Goal: Check status: Check status

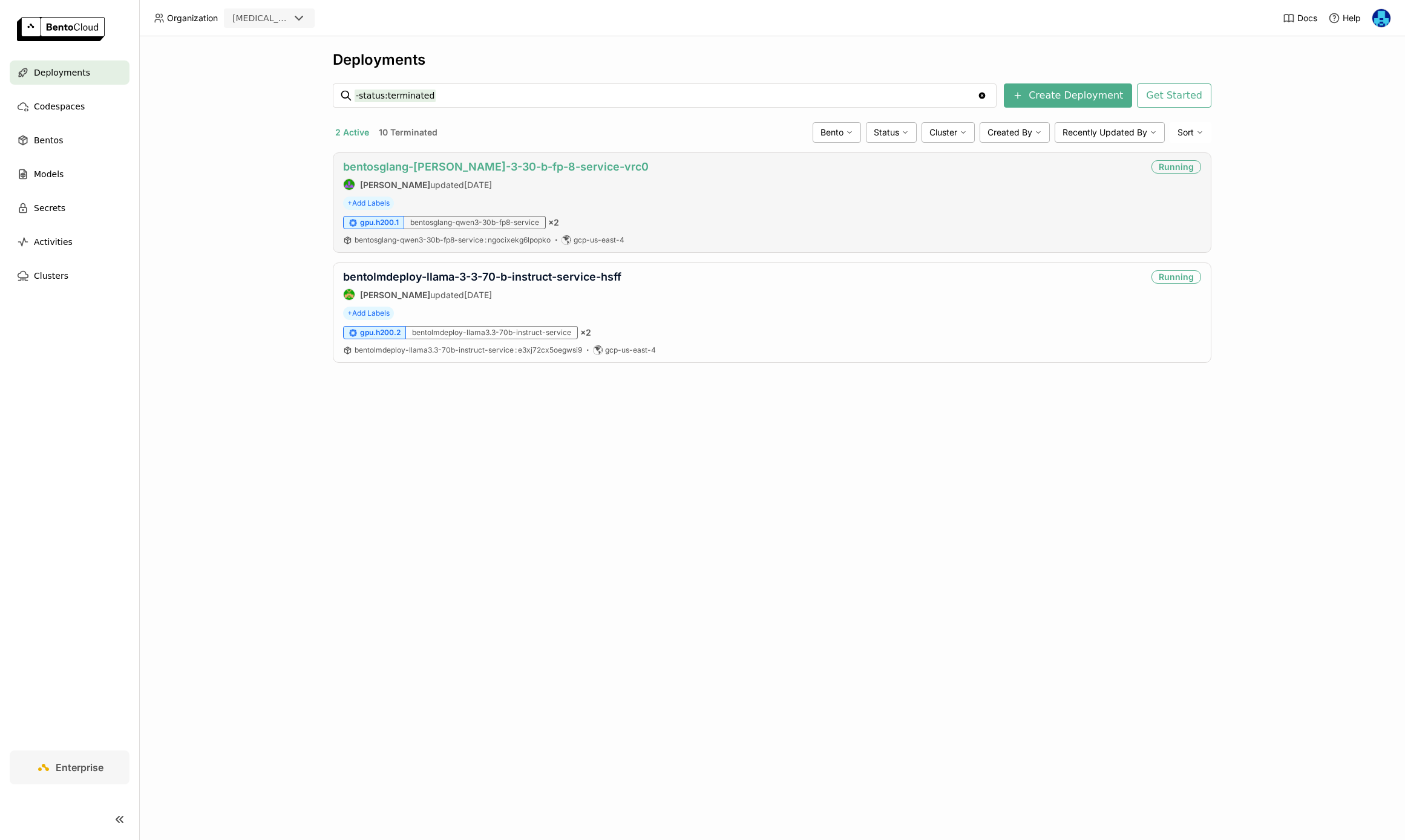
click at [471, 165] on link "bentosglang-[PERSON_NAME]-3-30-b-fp-8-service-vrc0" at bounding box center [496, 167] width 306 height 13
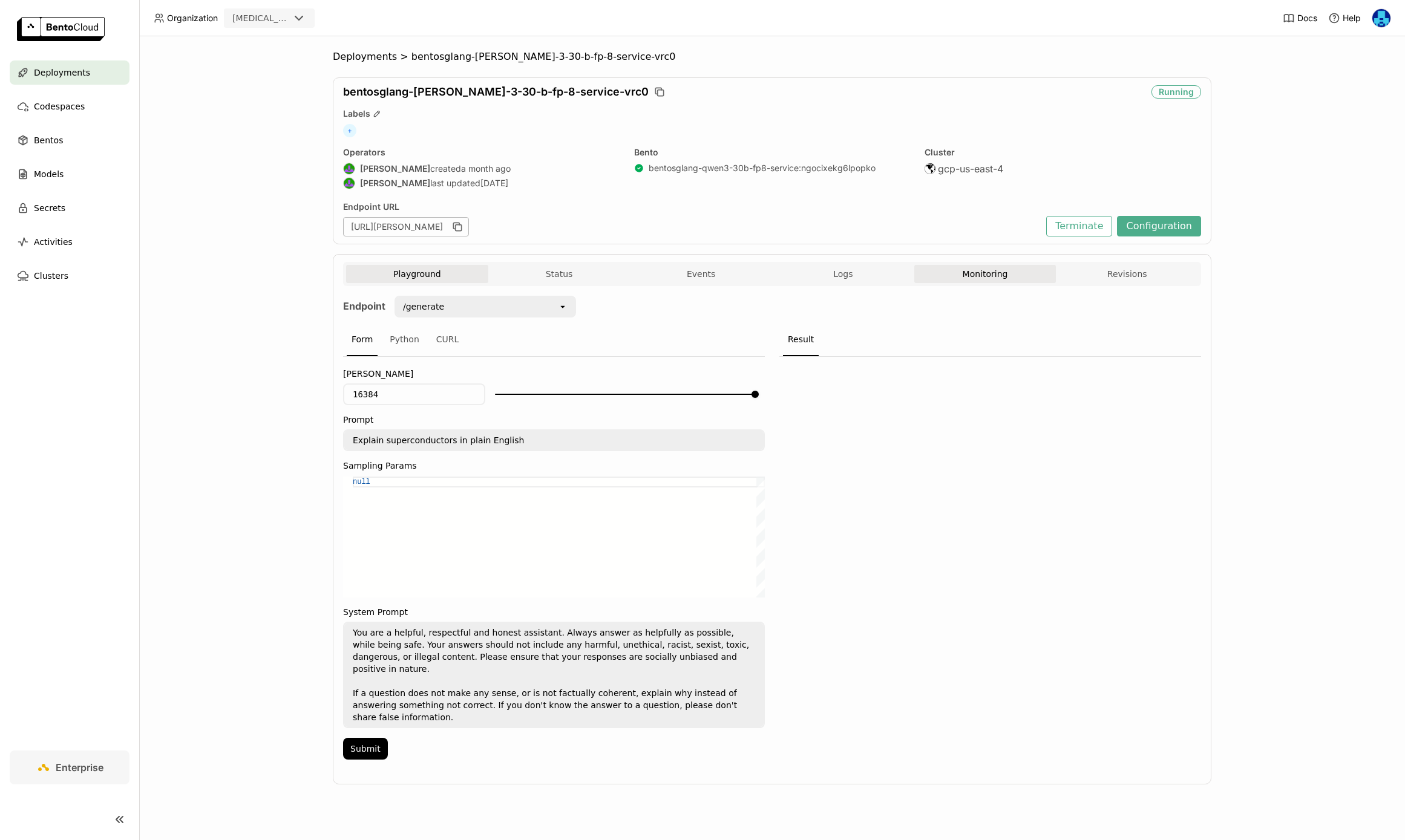
click at [987, 273] on button "Monitoring" at bounding box center [985, 274] width 142 height 18
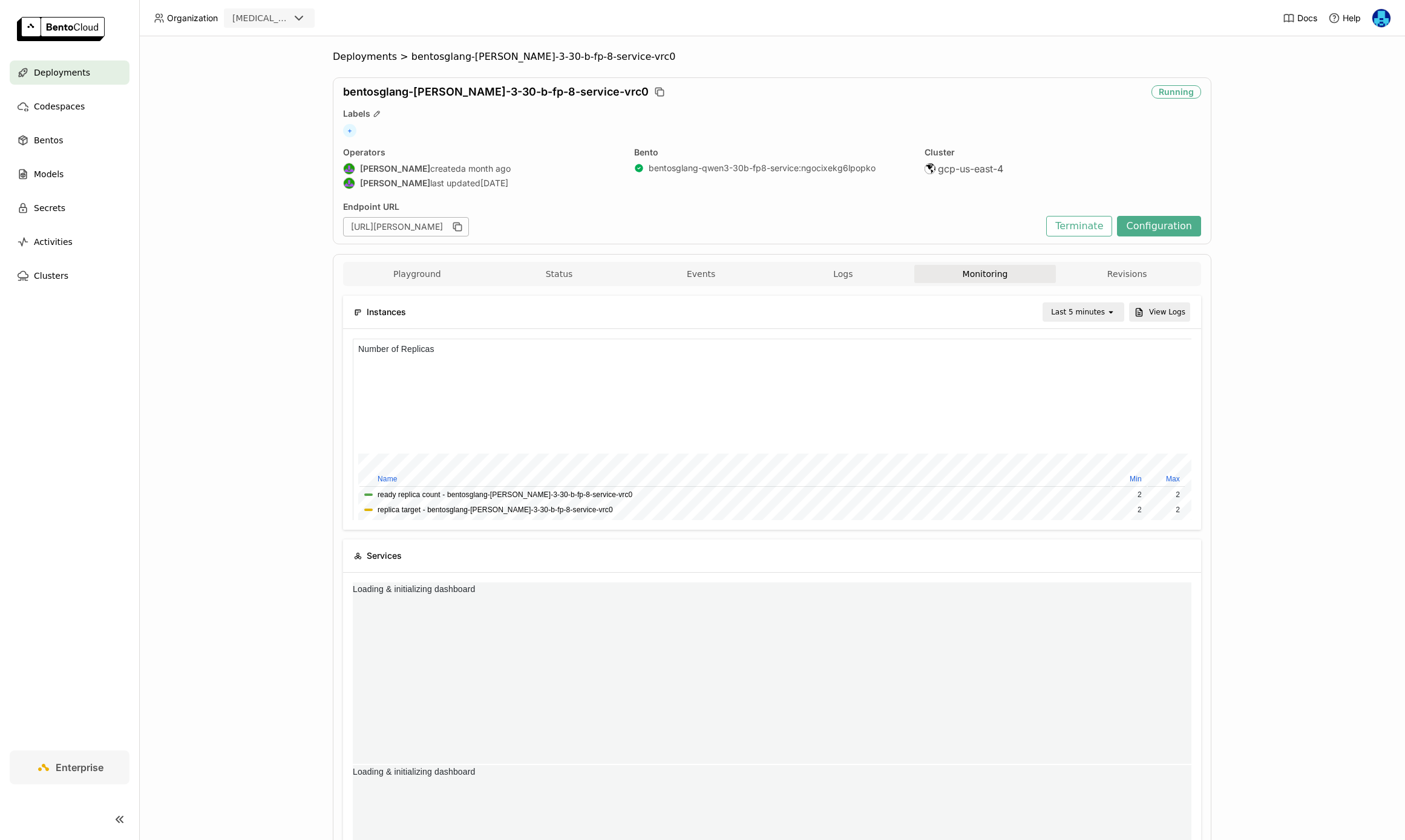
click at [1086, 311] on div "Last 5 minutes" at bounding box center [1078, 312] width 54 height 12
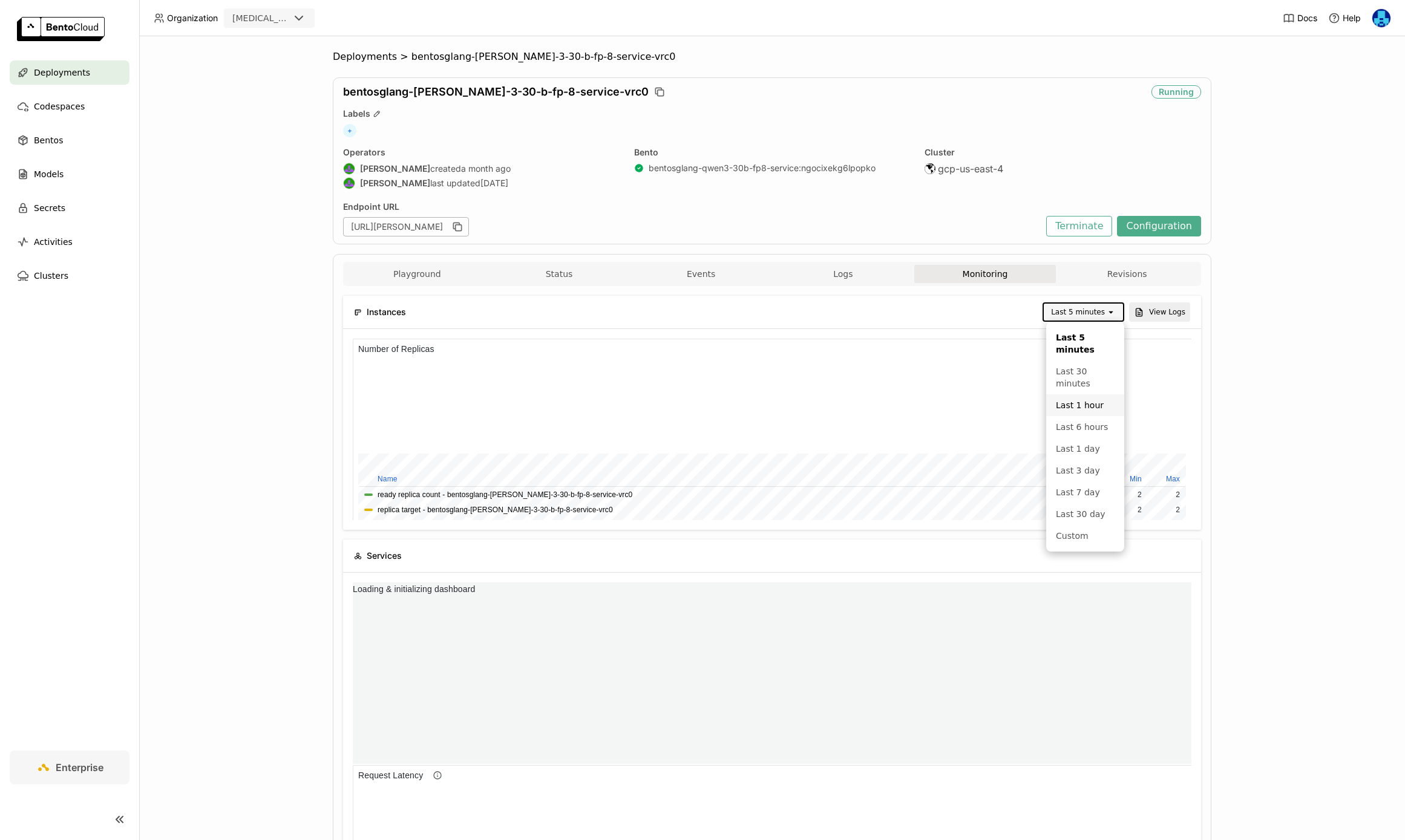
scroll to position [181, 419]
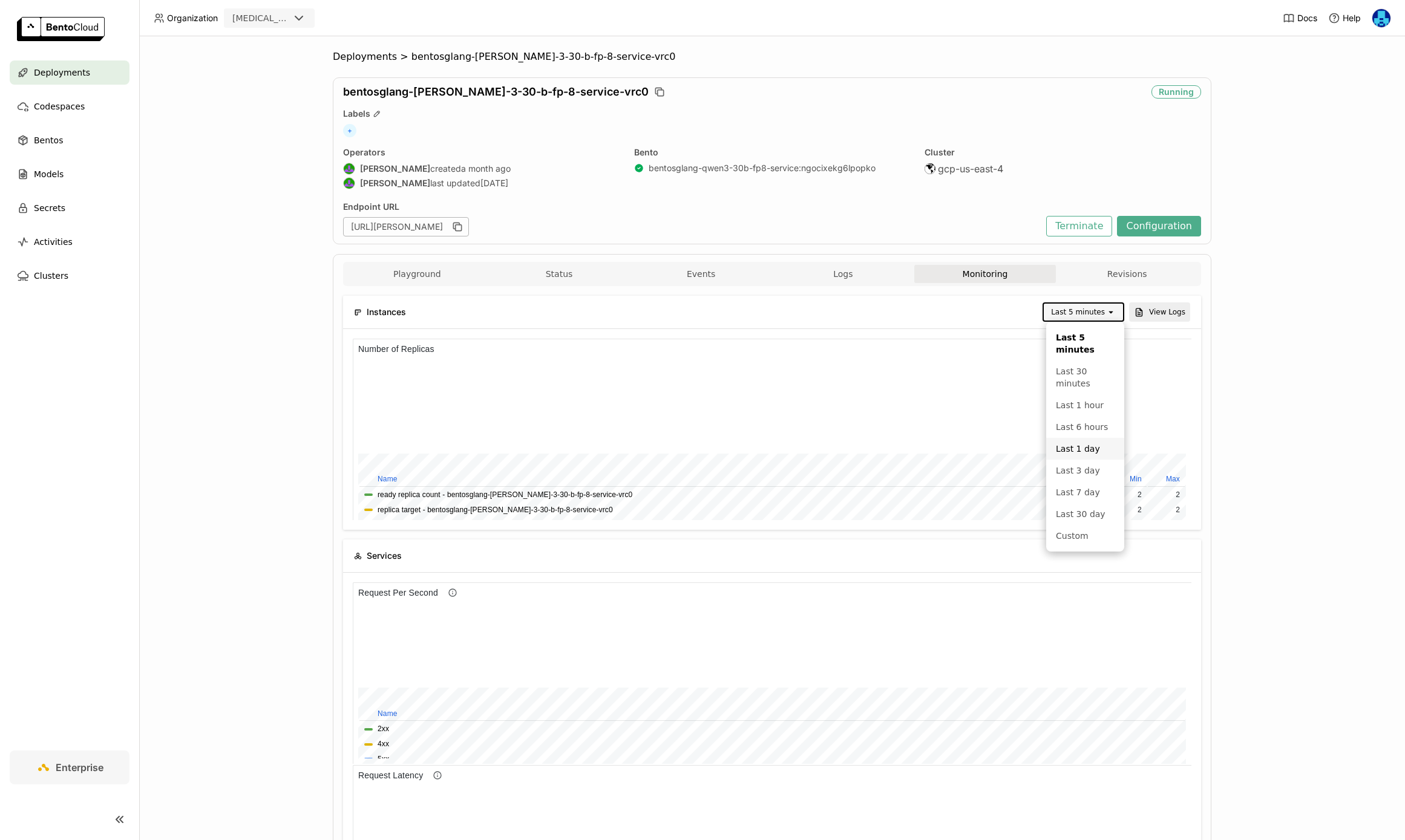
click at [1085, 449] on div "Last 1 day" at bounding box center [1085, 449] width 59 height 12
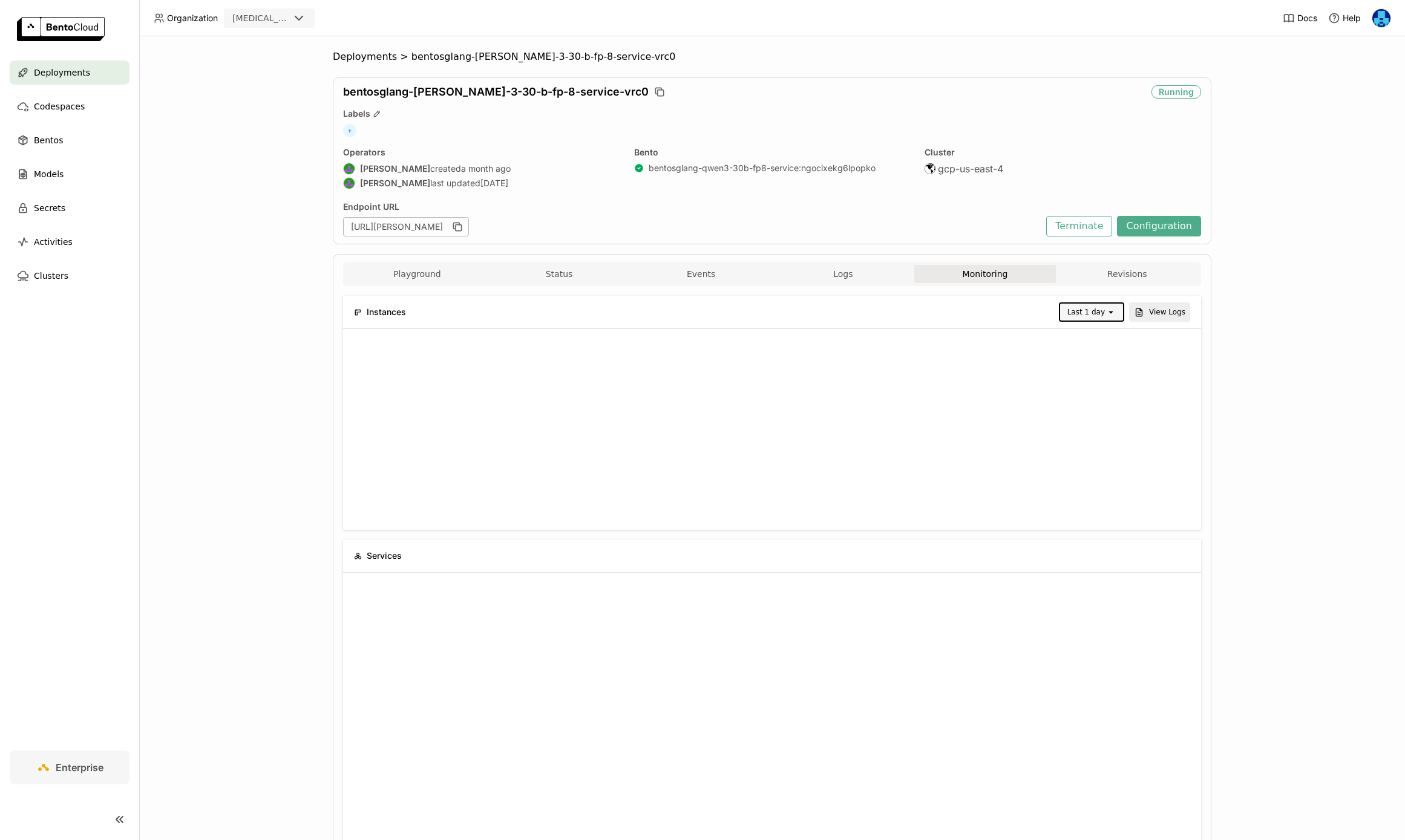
scroll to position [0, 0]
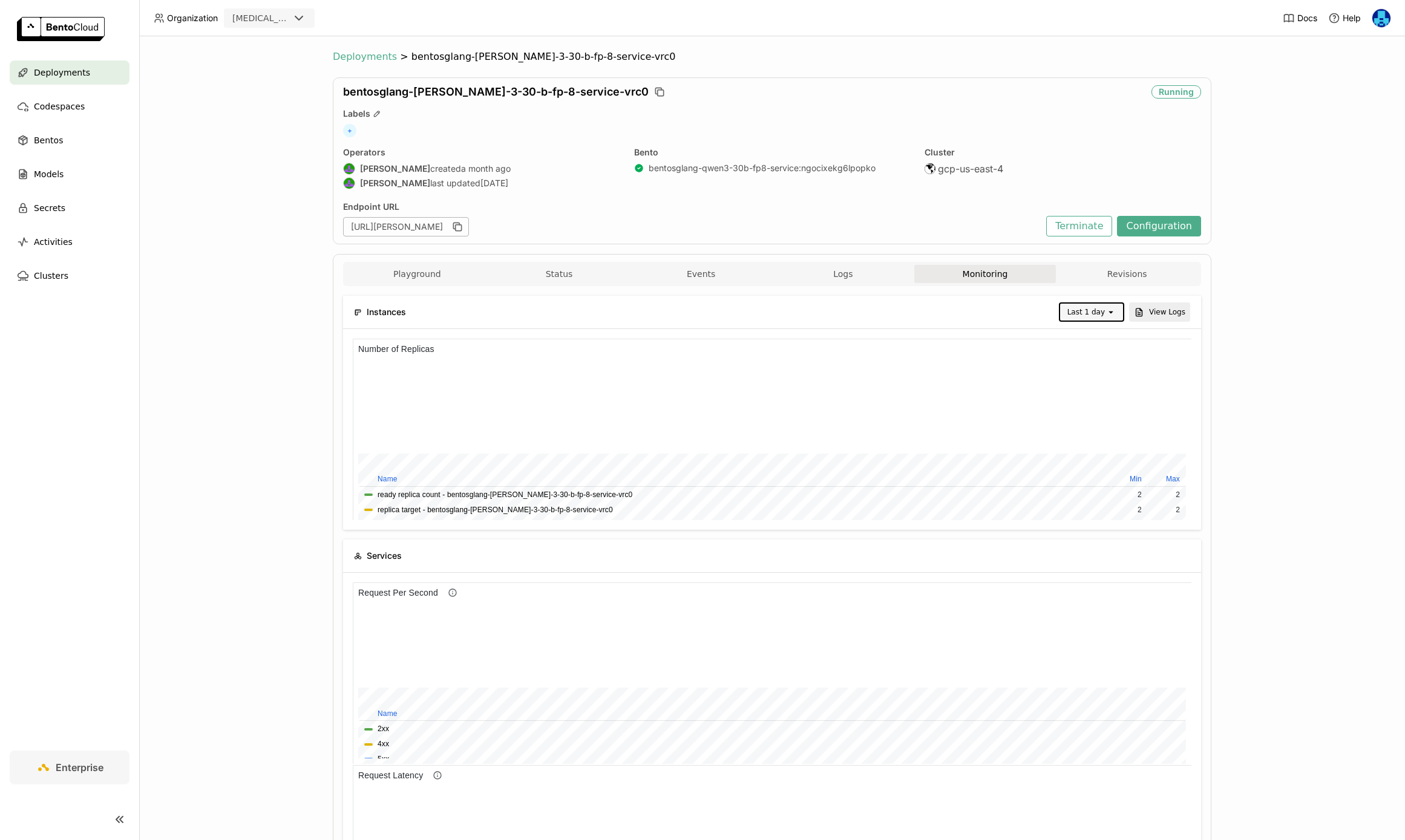
click at [367, 57] on span "Deployments" at bounding box center [365, 57] width 64 height 12
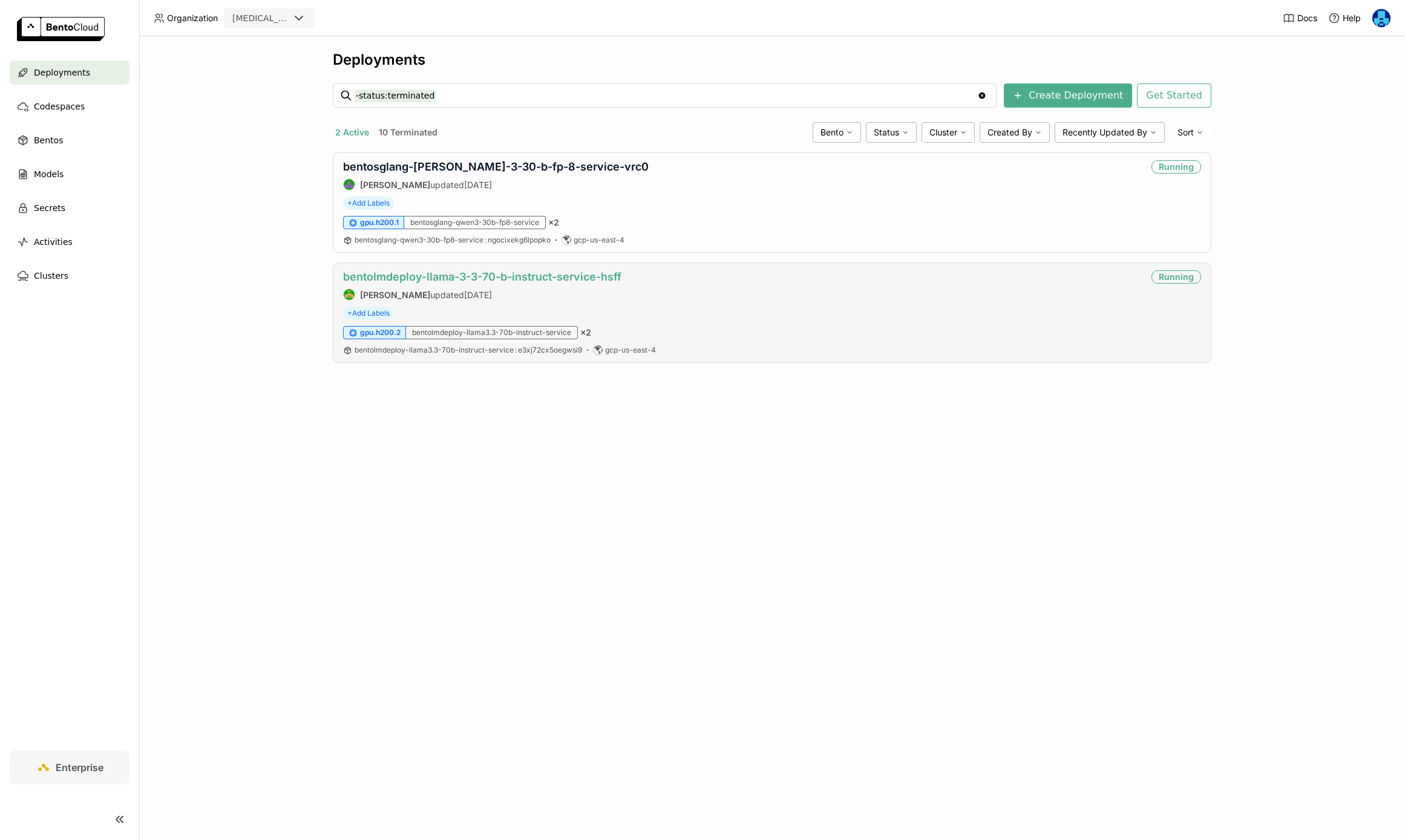
click at [572, 270] on link "bentolmdeploy-llama-3-3-70-b-instruct-service-hsff" at bounding box center [482, 277] width 278 height 13
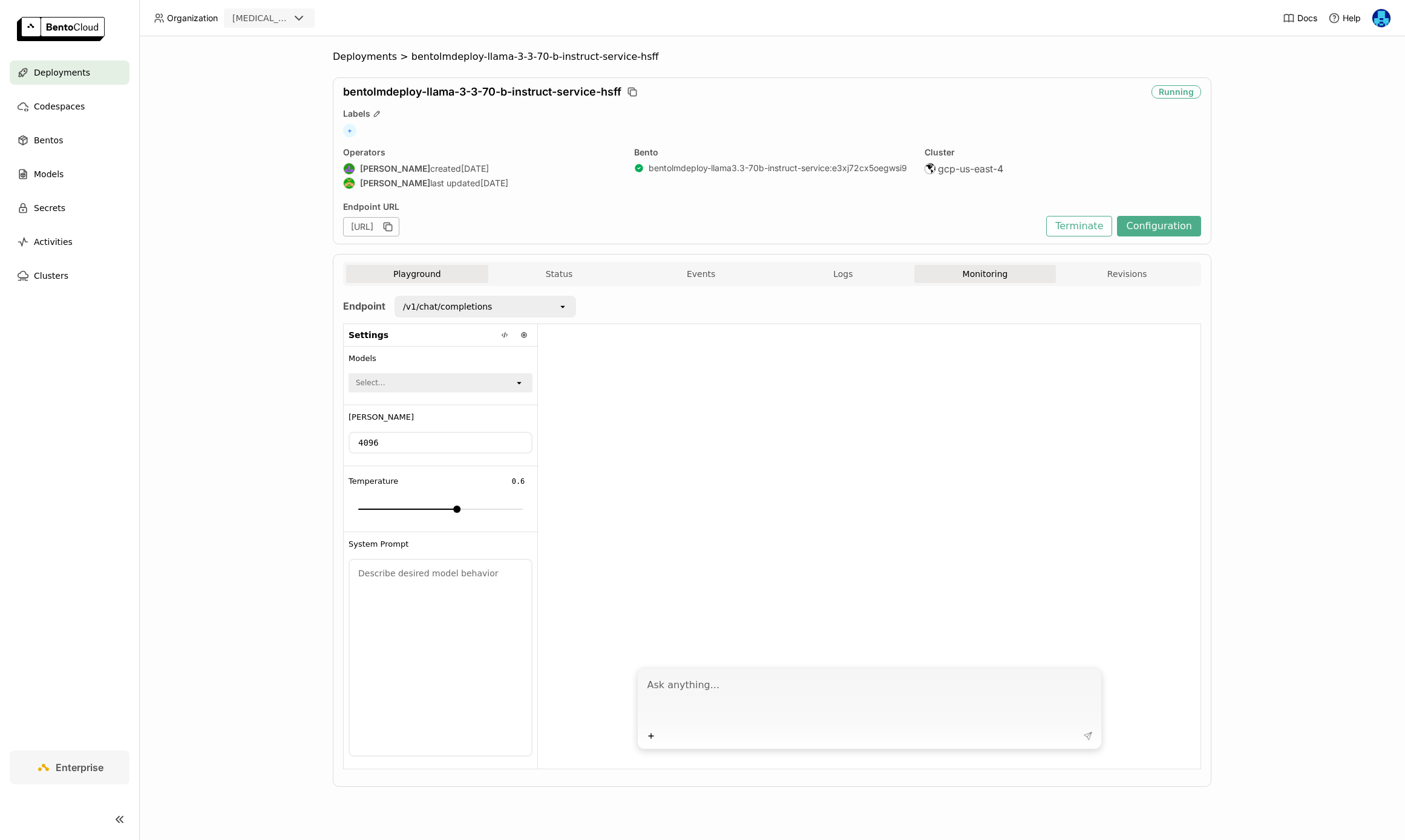
click at [975, 276] on button "Monitoring" at bounding box center [985, 274] width 142 height 18
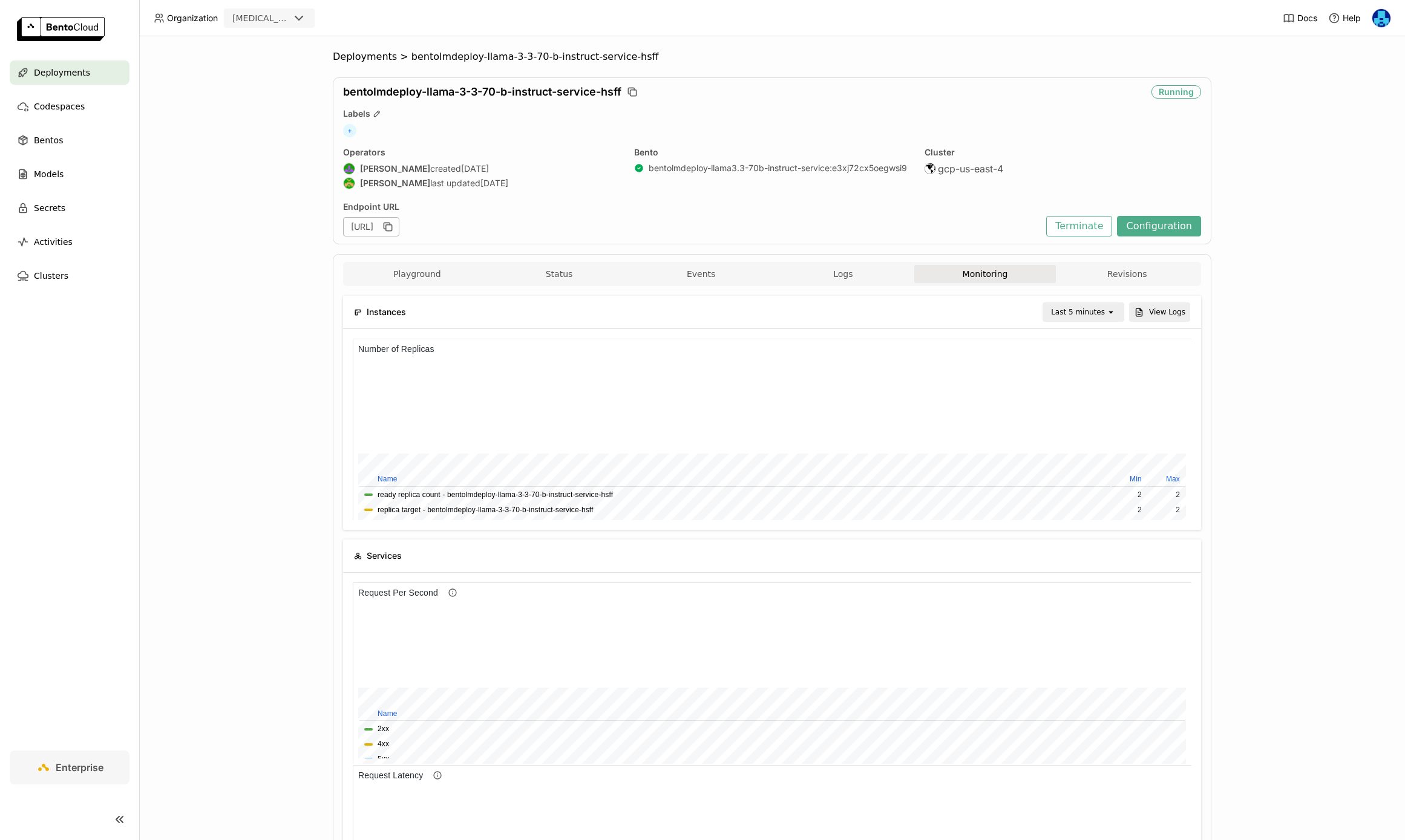
click at [1099, 320] on div "Last 5 minutes" at bounding box center [1075, 312] width 62 height 17
click at [1080, 442] on li "Last 1 day" at bounding box center [1085, 449] width 78 height 22
click at [240, 248] on div "Deployments > bentolmdeploy-llama-3-3-70-b-instruct-service-hsff bentolmdeploy-…" at bounding box center [772, 438] width 1266 height 804
